Goal: Find specific page/section: Find specific page/section

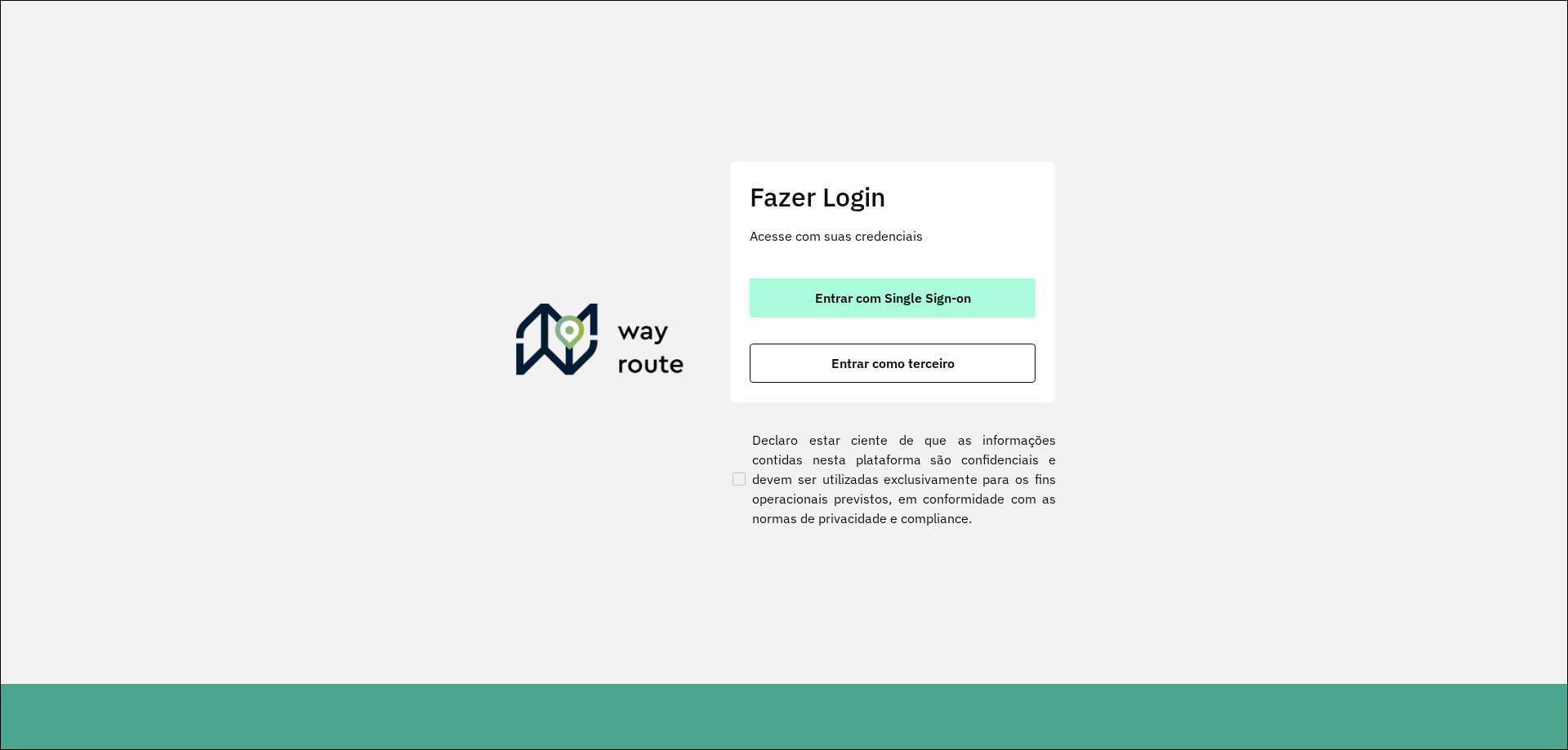
click at [883, 311] on button "Entrar com Single Sign-on" at bounding box center [893, 298] width 286 height 39
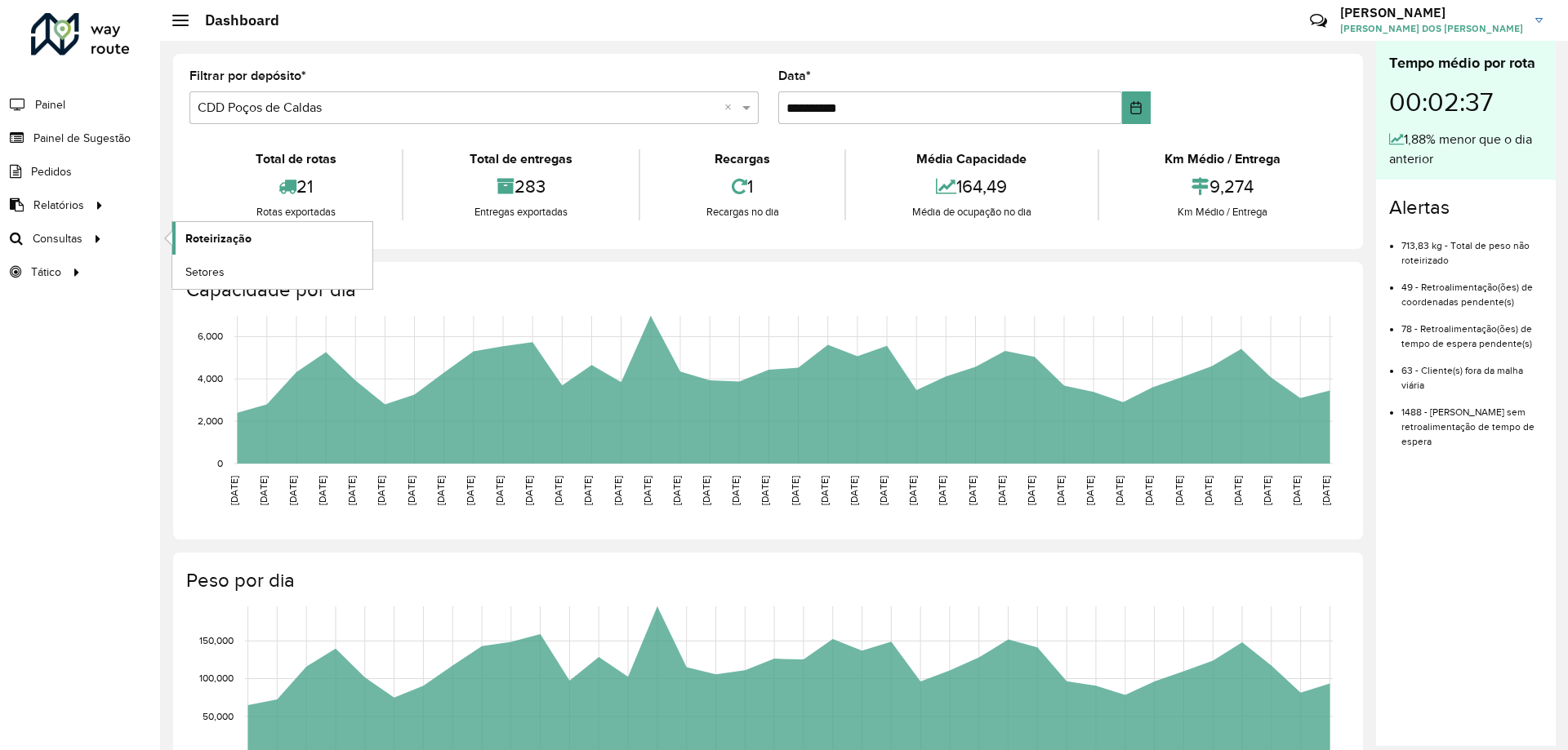
click at [208, 241] on span "Roteirização" at bounding box center [218, 239] width 66 height 17
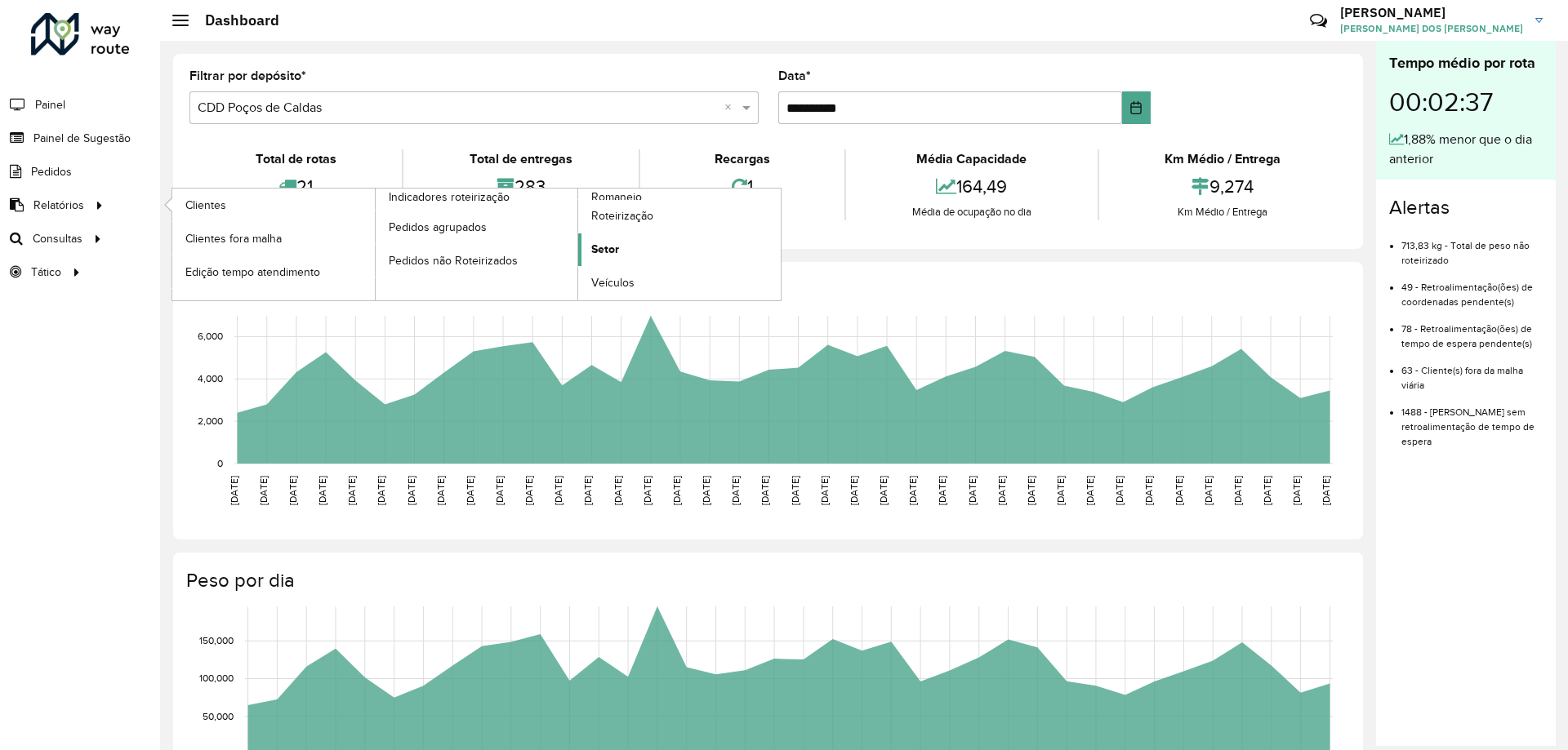
click at [624, 248] on link "Setor" at bounding box center [679, 250] width 203 height 33
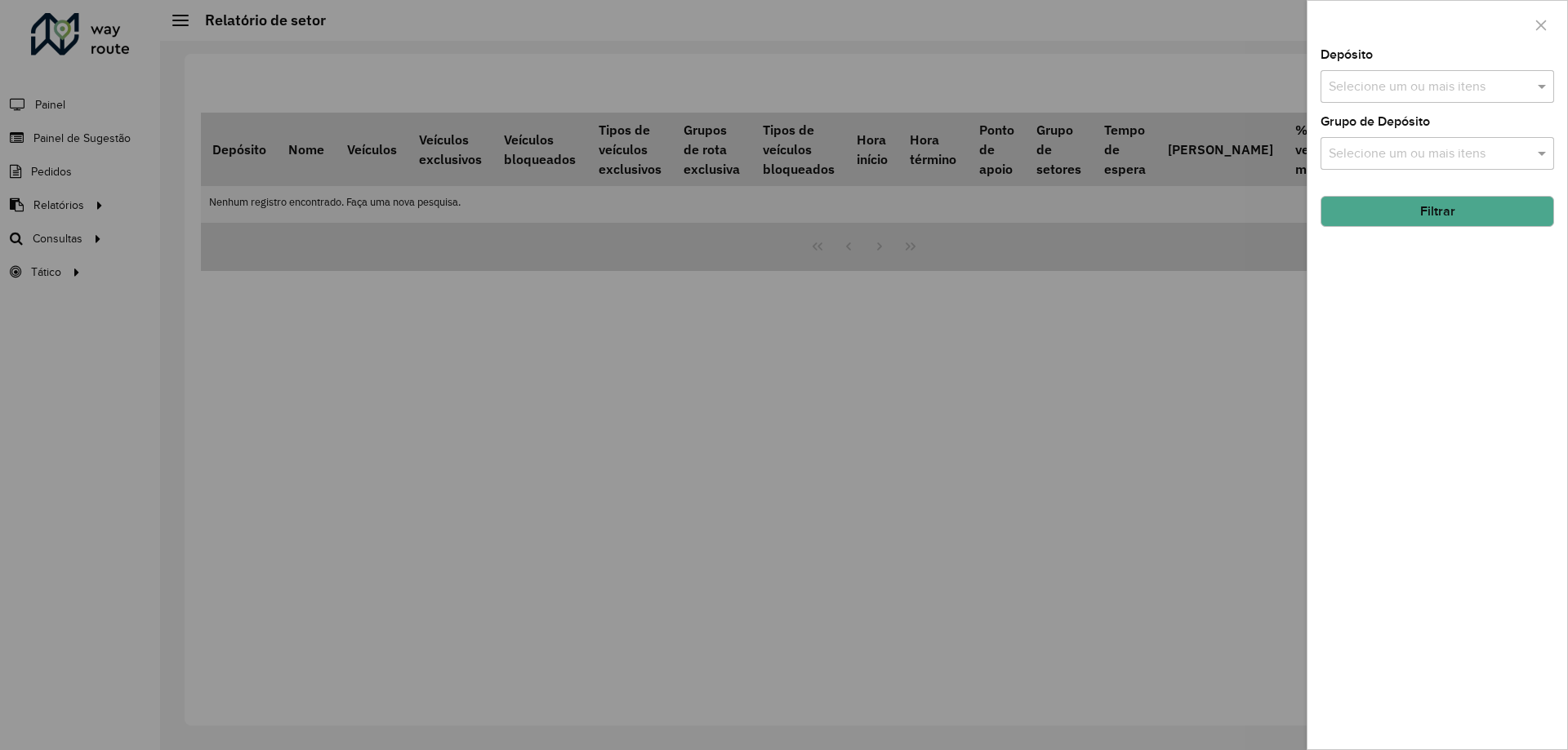
click at [135, 209] on div at bounding box center [784, 375] width 1568 height 750
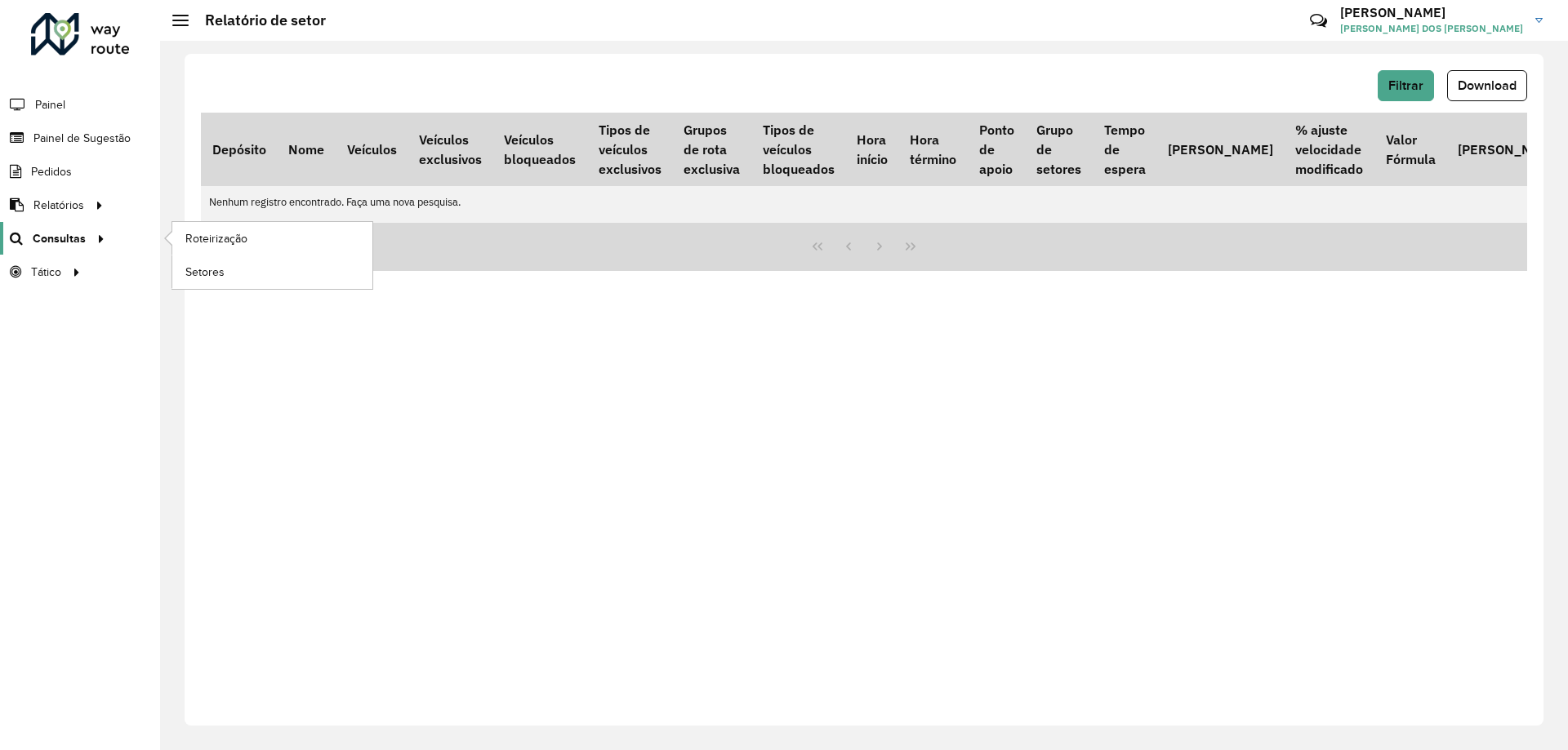
click at [86, 241] on div at bounding box center [98, 239] width 25 height 17
click at [262, 275] on link "Setores" at bounding box center [272, 272] width 200 height 33
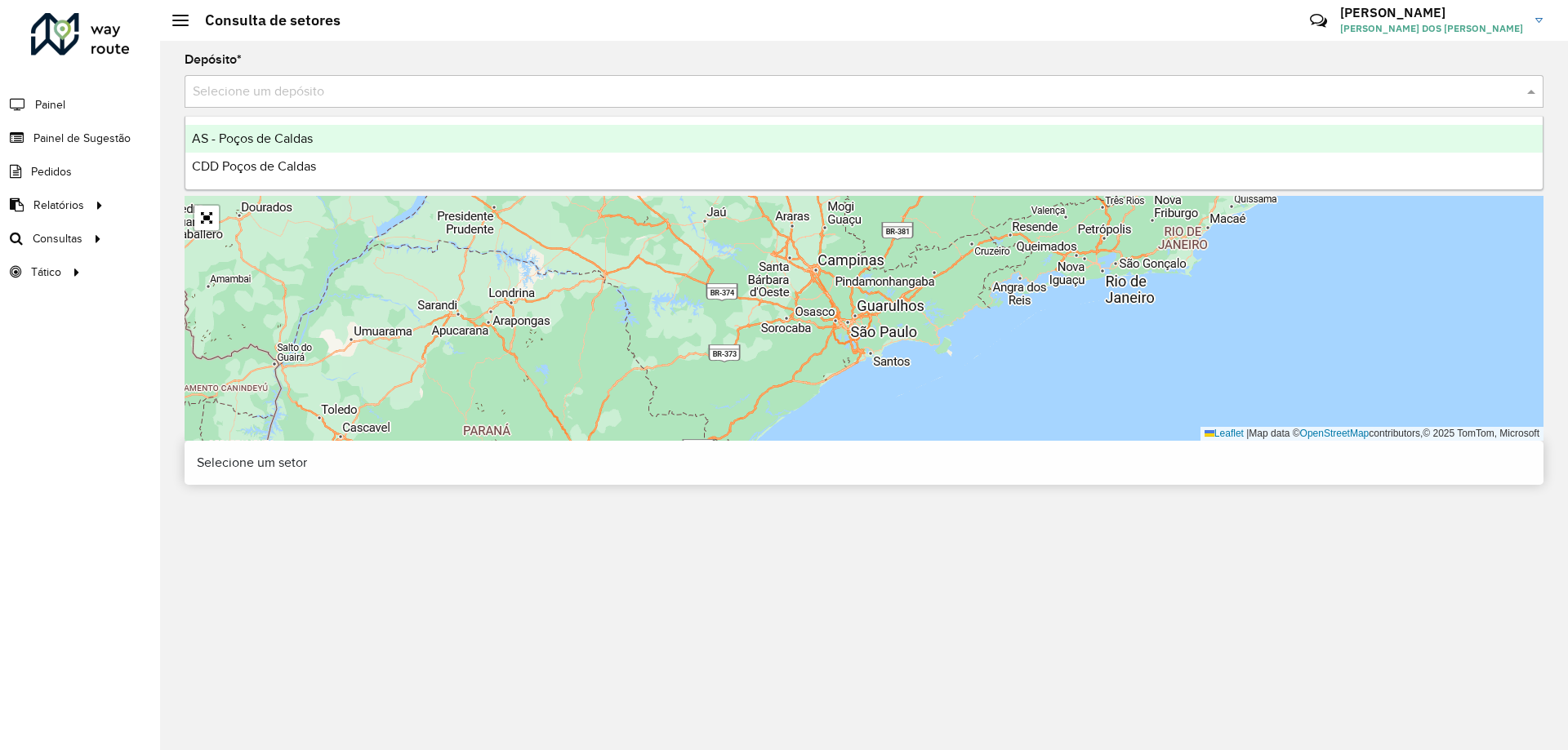
click at [626, 105] on div "Selecione um depósito" at bounding box center [864, 92] width 1360 height 33
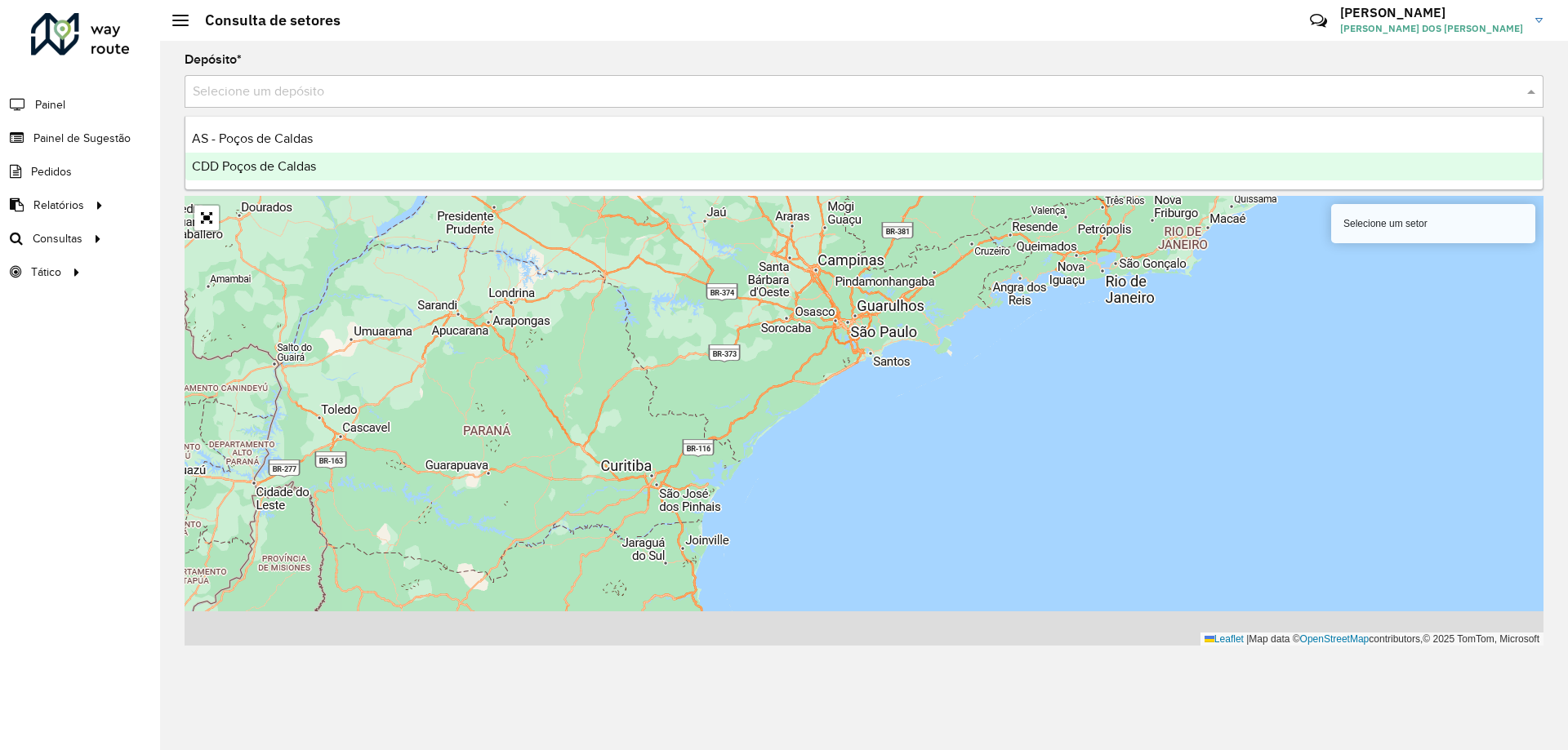
click at [450, 162] on div "CDD Poços de Caldas" at bounding box center [864, 167] width 1358 height 28
